Goal: Task Accomplishment & Management: Manage account settings

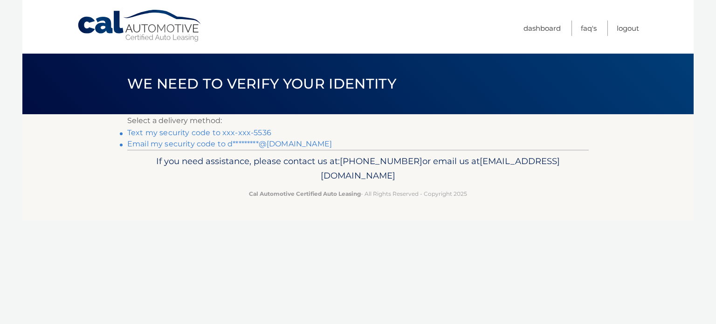
click at [175, 132] on link "Text my security code to xxx-xxx-5536" at bounding box center [199, 132] width 144 height 9
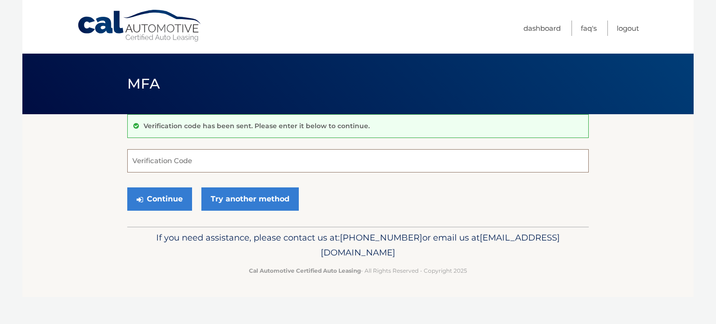
click at [140, 157] on input "Verification Code" at bounding box center [357, 160] width 461 height 23
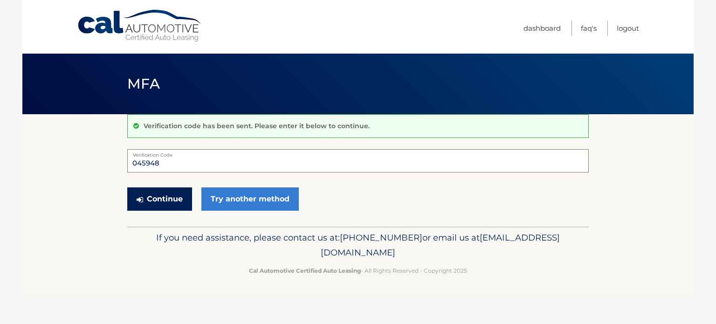
type input "045948"
click at [159, 195] on button "Continue" at bounding box center [159, 198] width 65 height 23
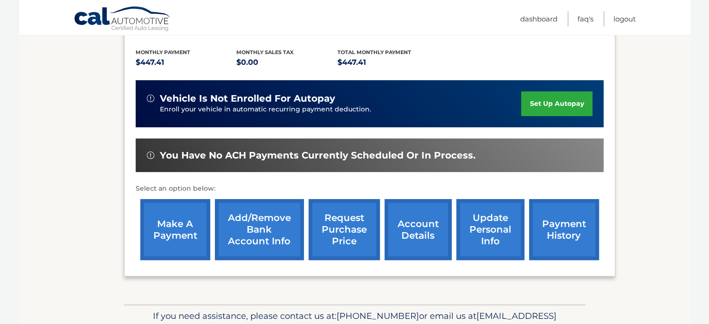
scroll to position [190, 0]
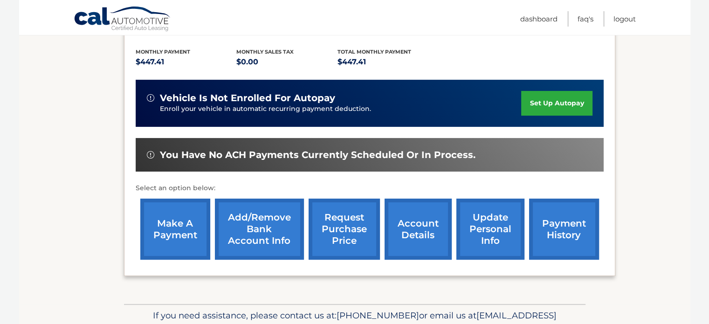
click at [171, 229] on link "make a payment" at bounding box center [175, 229] width 70 height 61
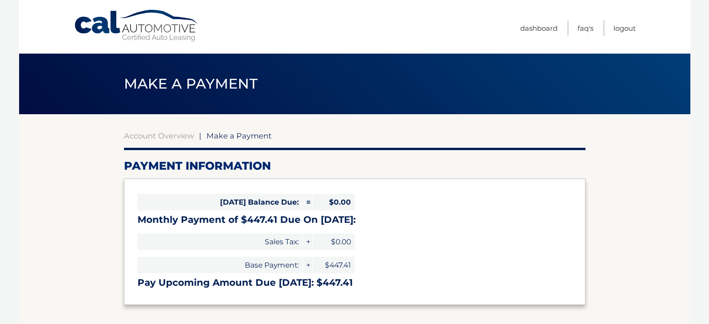
select select "NjNiODgwZTEtMDNmNC00ZWIwLWFiMTAtMTI5MzdmMDMwZTA0"
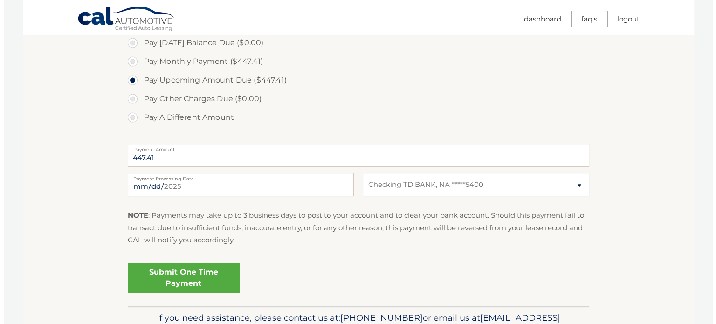
scroll to position [289, 0]
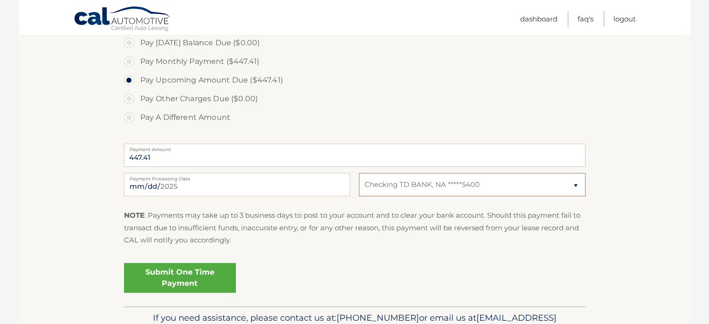
click at [575, 183] on select "Select Bank Account Checking TD BANK, NA *****5400" at bounding box center [472, 184] width 226 height 23
click at [293, 270] on div "Submit One Time Payment" at bounding box center [354, 276] width 461 height 34
click at [174, 276] on link "Submit One Time Payment" at bounding box center [180, 278] width 112 height 30
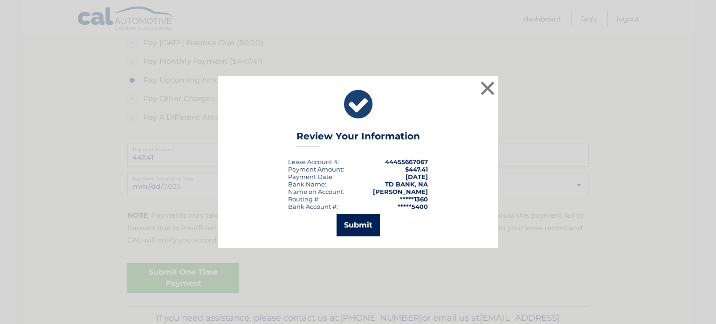
click at [353, 221] on button "Submit" at bounding box center [357, 225] width 43 height 22
